Goal: Information Seeking & Learning: Learn about a topic

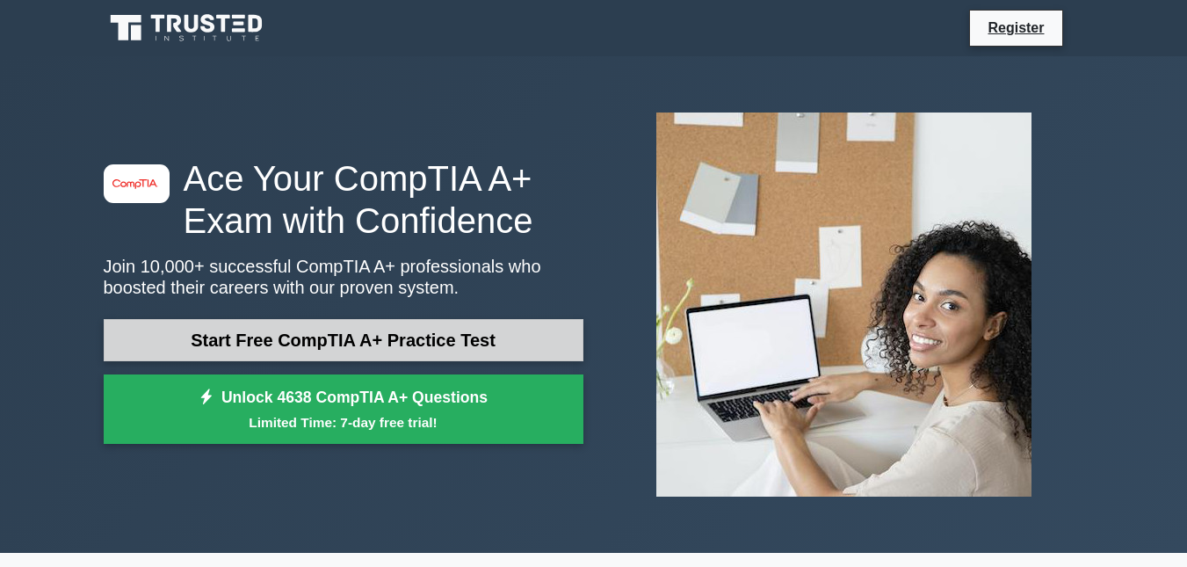
click at [416, 341] on link "Start Free CompTIA A+ Practice Test" at bounding box center [344, 340] width 480 height 42
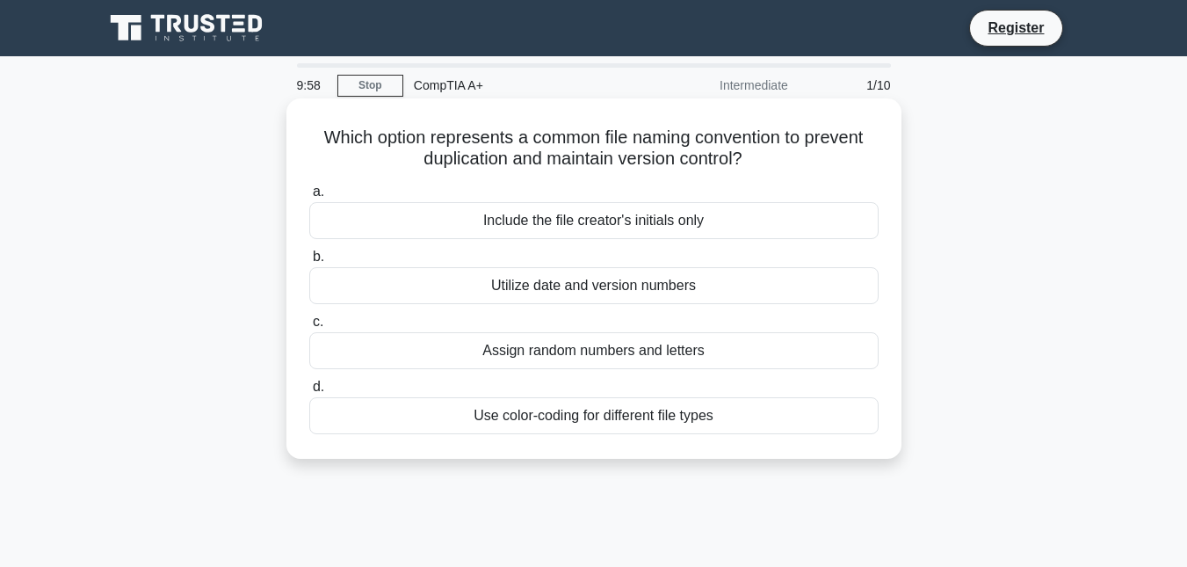
click at [515, 223] on div "Include the file creator's initials only" at bounding box center [594, 220] width 570 height 37
click at [309, 198] on input "a. Include the file creator's initials only" at bounding box center [309, 191] width 0 height 11
